Goal: Book appointment/travel/reservation

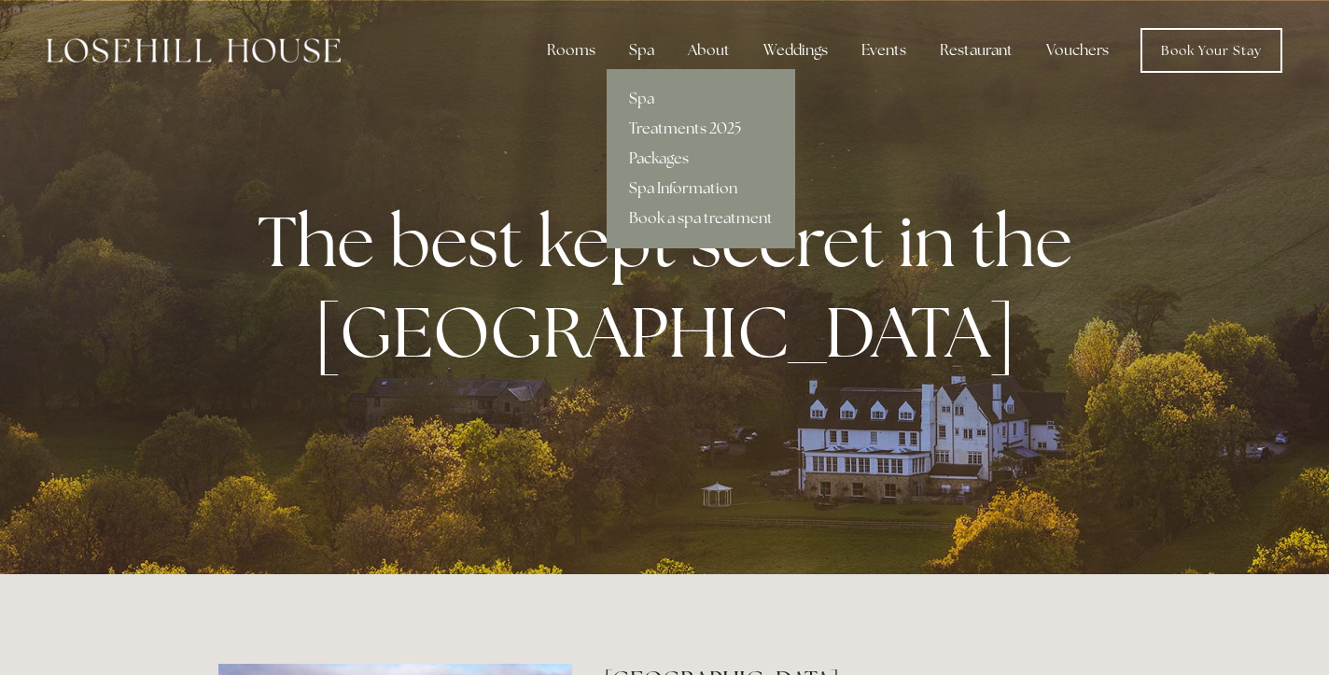
click at [658, 138] on link "Treatments 2025" at bounding box center [701, 129] width 189 height 30
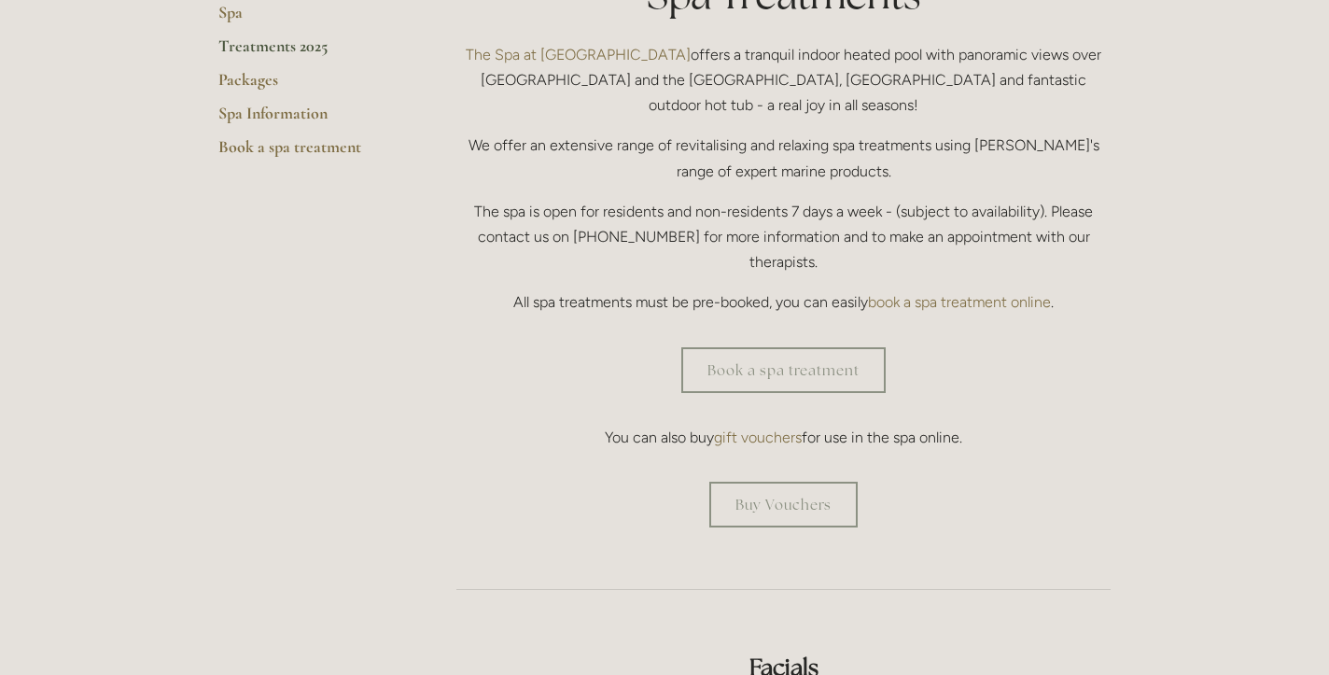
scroll to position [576, 0]
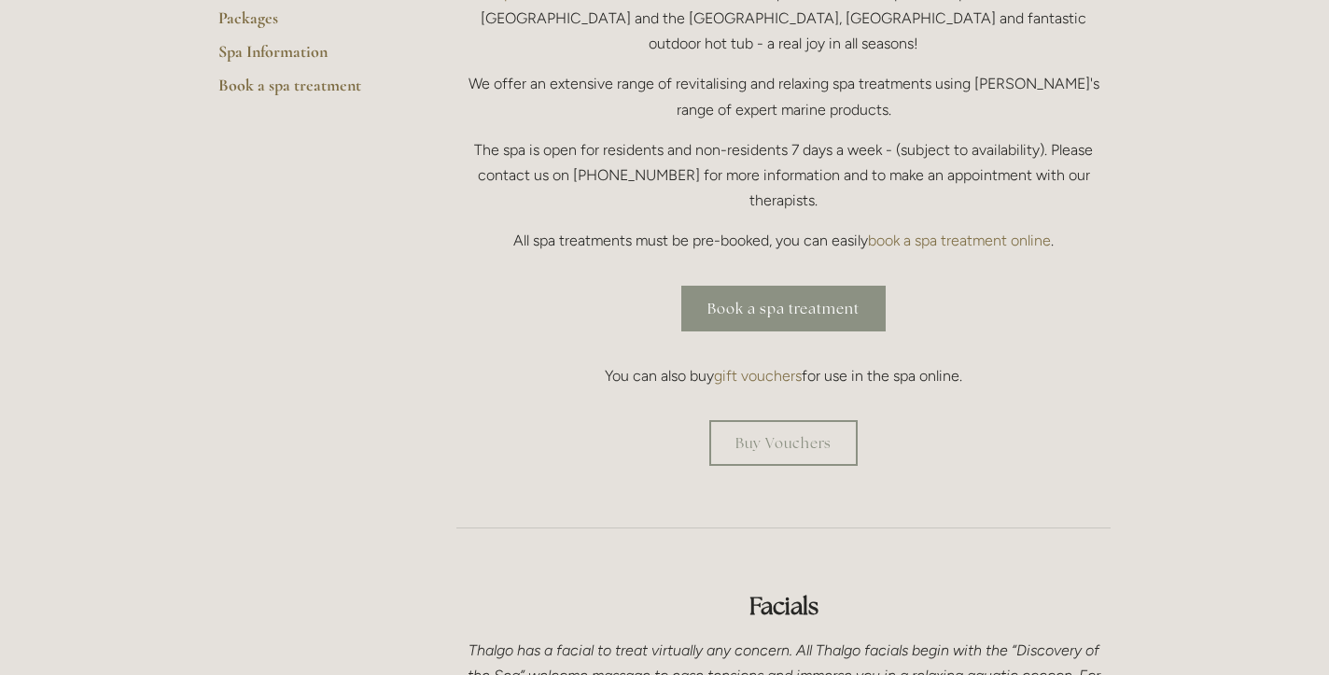
click at [794, 286] on link "Book a spa treatment" at bounding box center [784, 309] width 204 height 46
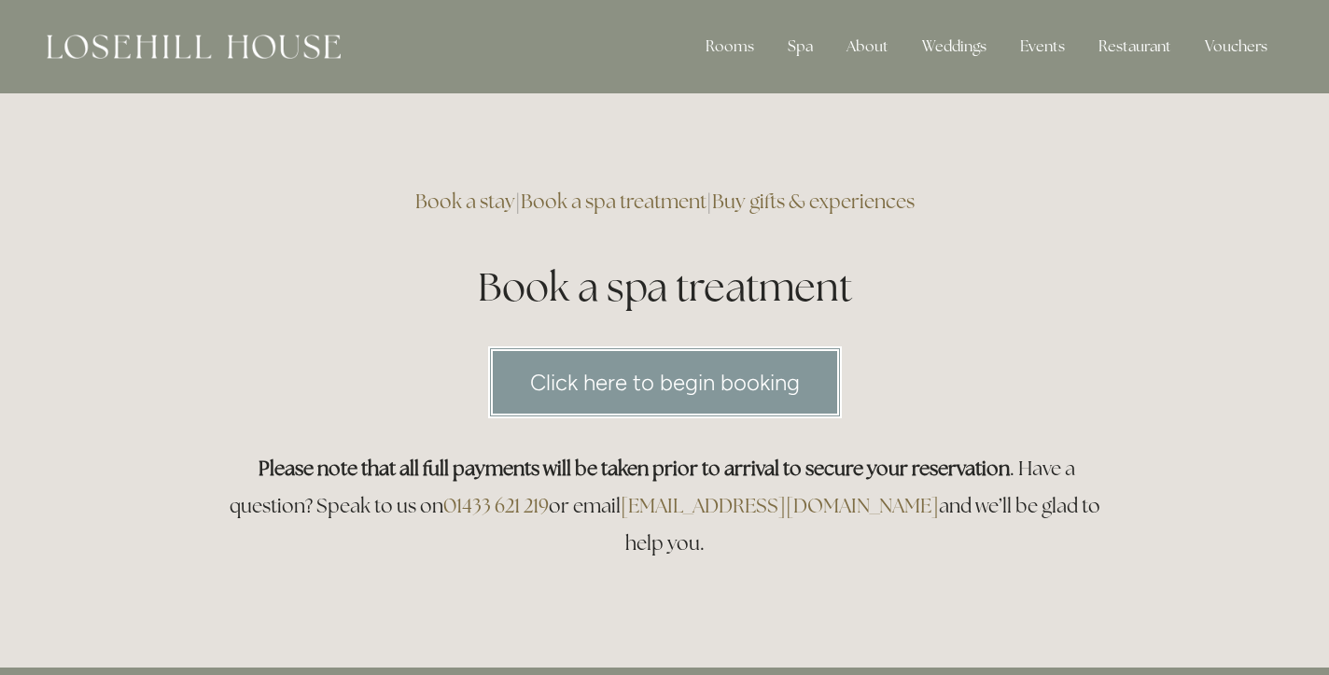
click at [702, 384] on link "Click here to begin booking" at bounding box center [665, 382] width 354 height 72
